Goal: Use online tool/utility: Utilize a website feature to perform a specific function

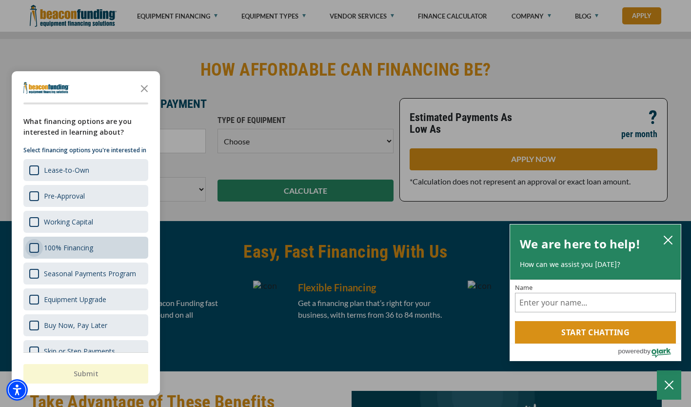
click at [35, 253] on div "Survey" at bounding box center [34, 248] width 10 height 10
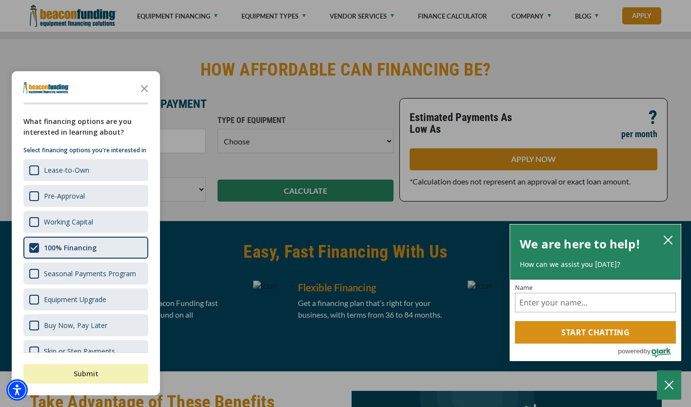
click at [102, 369] on button "Submit" at bounding box center [85, 374] width 125 height 20
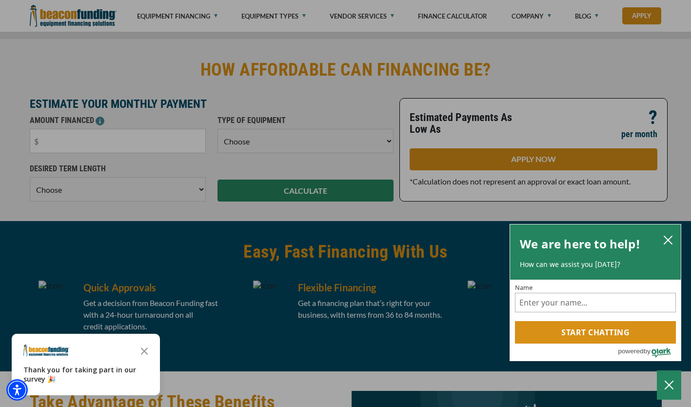
click at [90, 128] on div "button" at bounding box center [345, 203] width 691 height 407
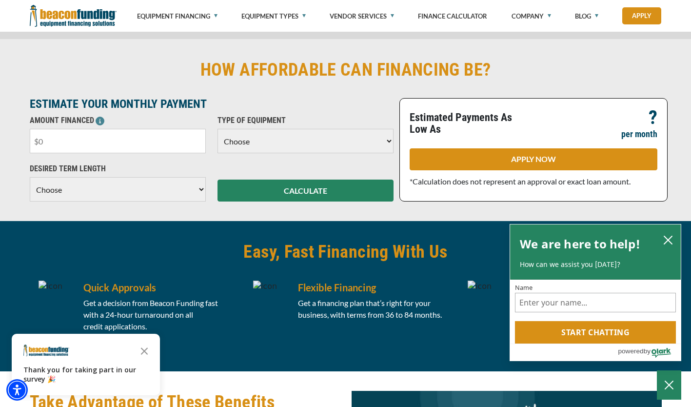
click at [86, 134] on input "text" at bounding box center [118, 141] width 176 height 24
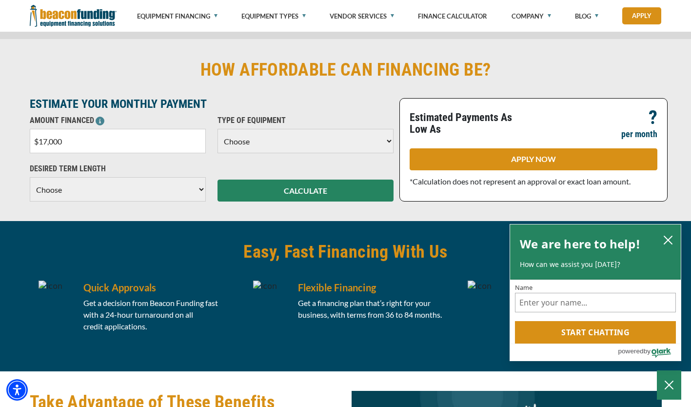
type input "$170,000"
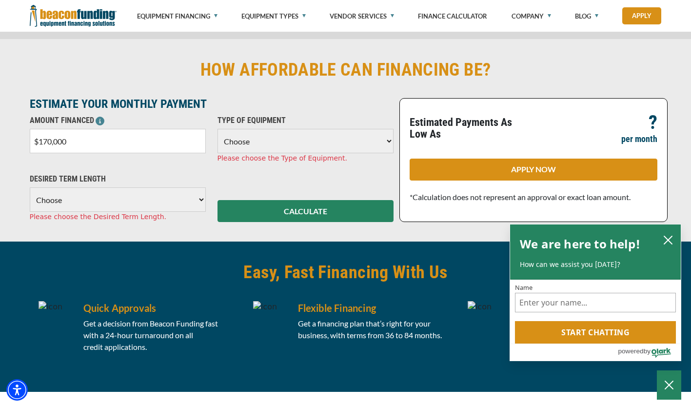
click at [241, 144] on select "Choose Backhoe Boom/Bucket Truck Chipper Commercial Mower Crane DTG/DTF Printin…" at bounding box center [305, 141] width 176 height 24
select select "5"
click at [217, 129] on select "Choose Backhoe Boom/Bucket Truck Chipper Commercial Mower Crane DTG/DTF Printin…" at bounding box center [305, 141] width 176 height 24
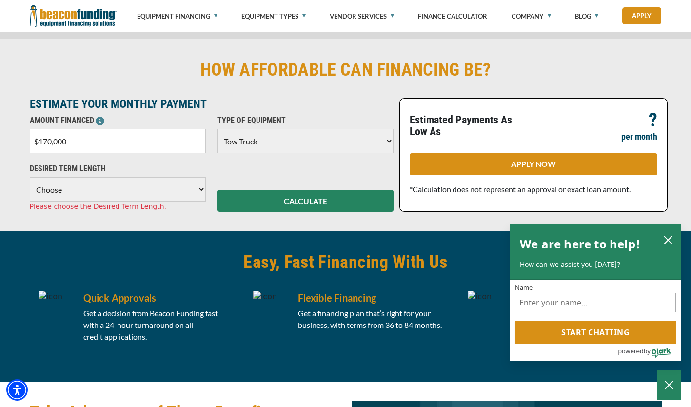
click at [180, 186] on select "Choose 36 Months 48 Months 60 Months 72 Months 84 Months" at bounding box center [118, 189] width 176 height 24
select select "60"
click at [30, 177] on select "Choose 36 Months 48 Months 60 Months 72 Months 84 Months" at bounding box center [118, 189] width 176 height 24
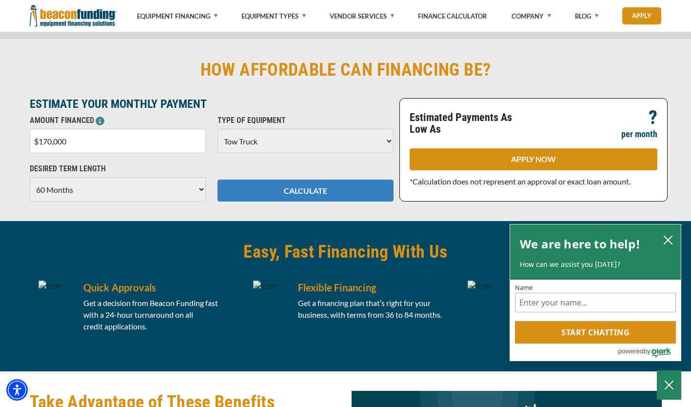
click at [271, 199] on button "CALCULATE" at bounding box center [305, 190] width 176 height 22
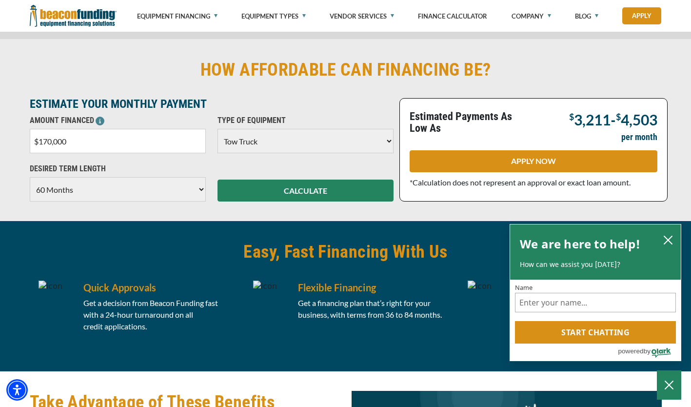
click at [48, 136] on input "$170,000" at bounding box center [118, 141] width 176 height 24
